Goal: Information Seeking & Learning: Learn about a topic

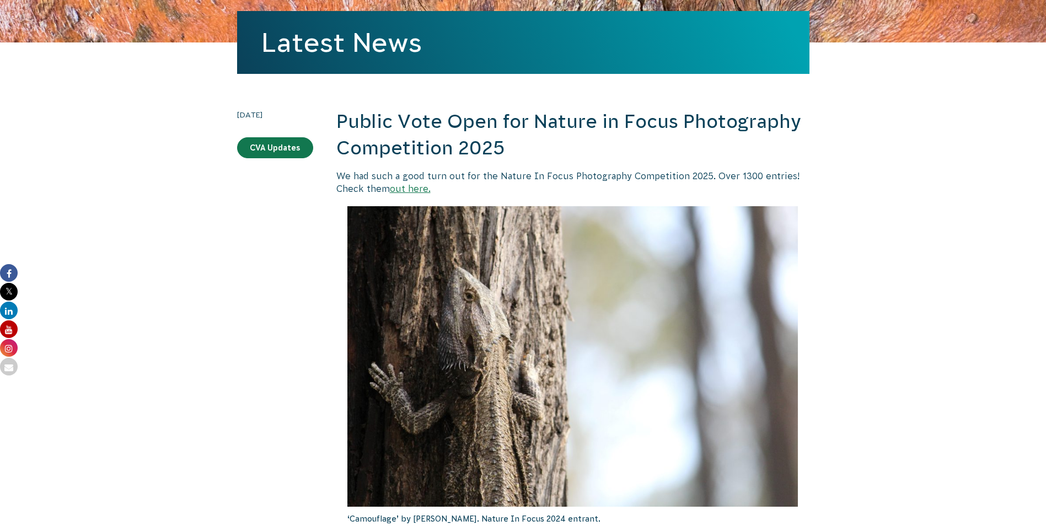
scroll to position [165, 0]
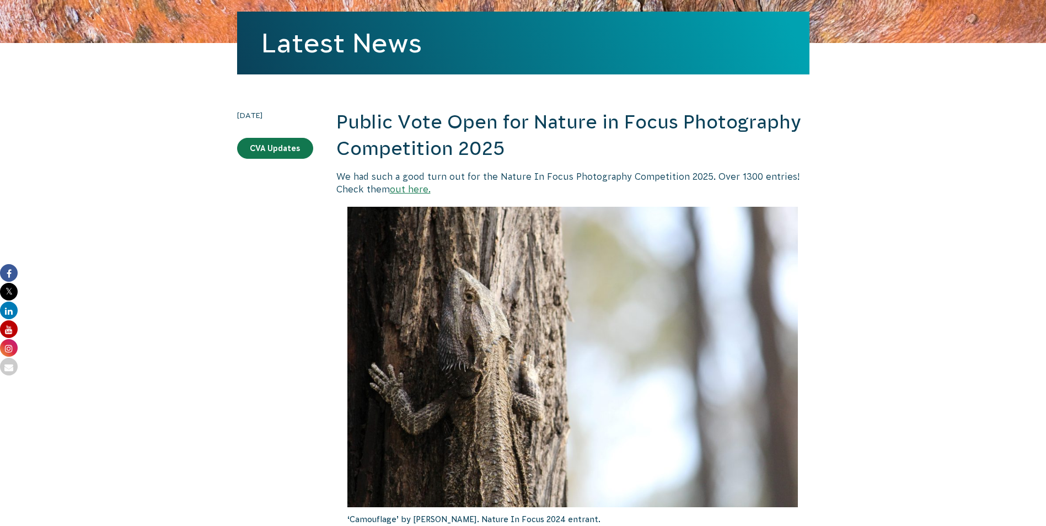
click at [405, 189] on link "out here." at bounding box center [410, 189] width 41 height 10
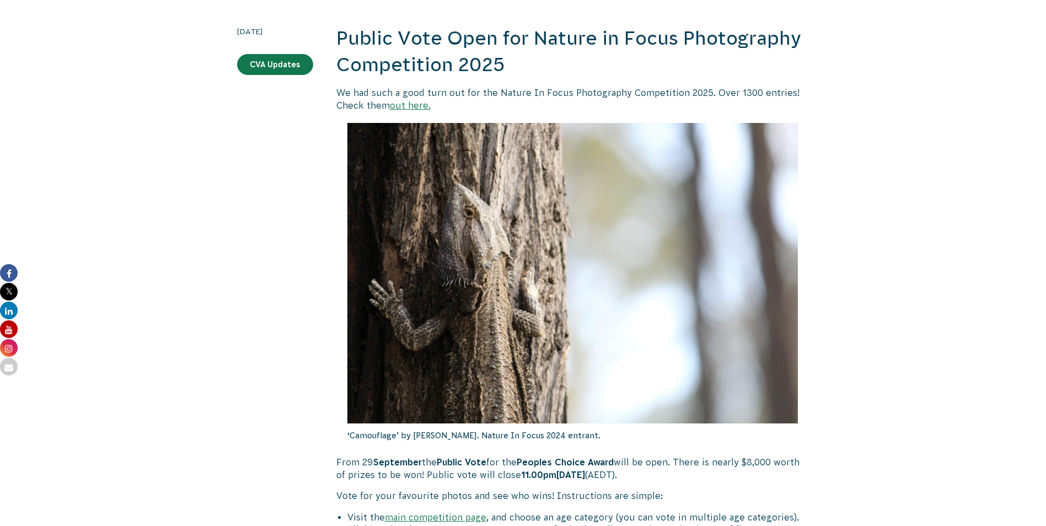
scroll to position [221, 0]
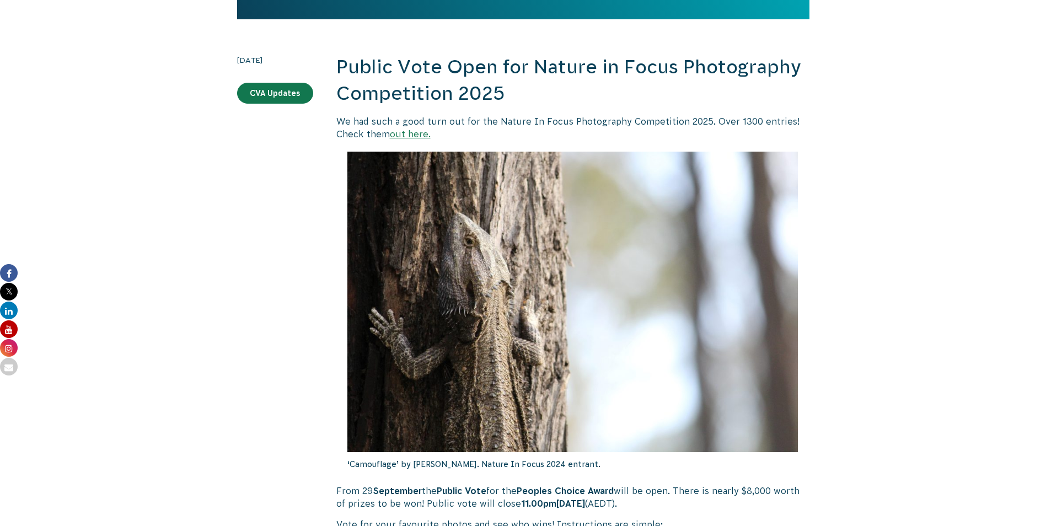
click at [413, 133] on link "out here." at bounding box center [410, 134] width 41 height 10
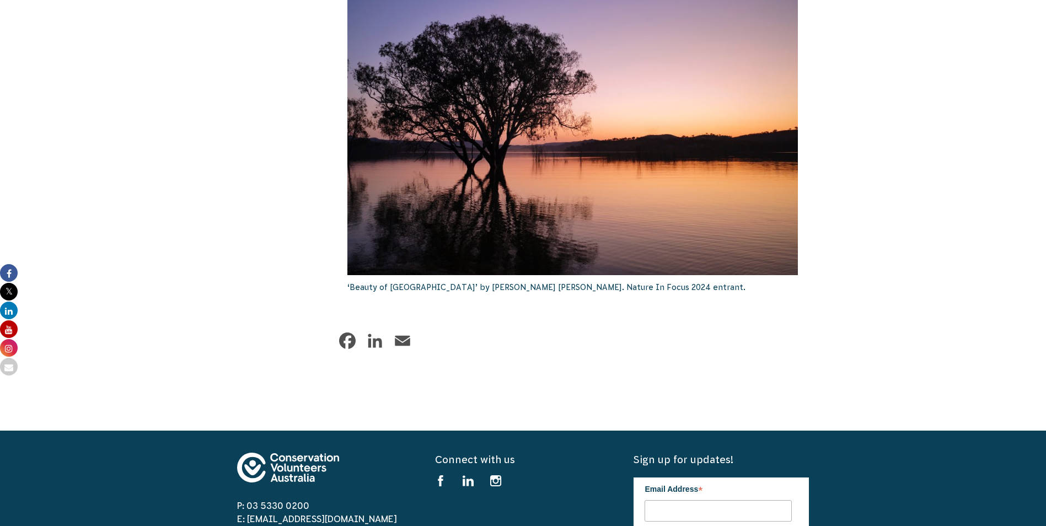
scroll to position [937, 0]
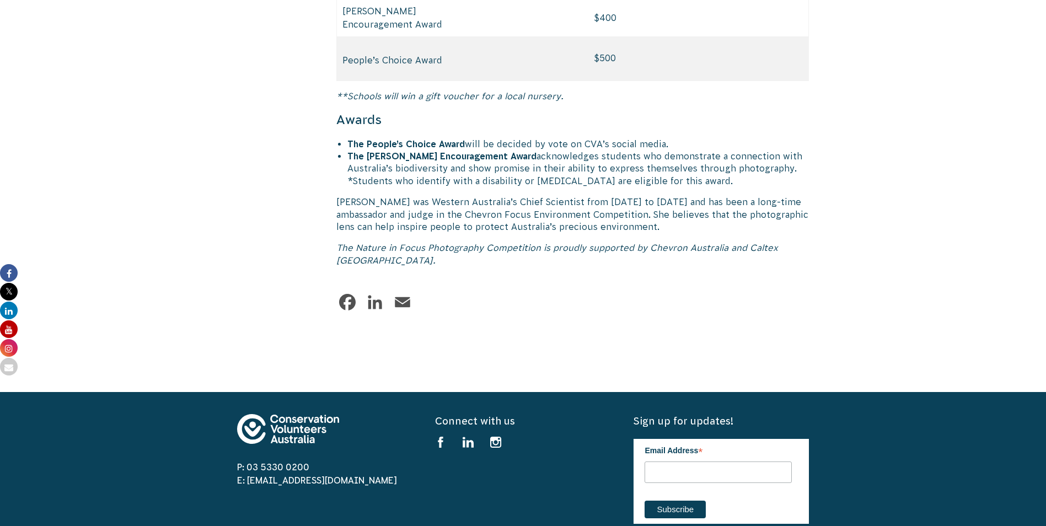
scroll to position [5458, 0]
